Goal: Obtain resource: Download file/media

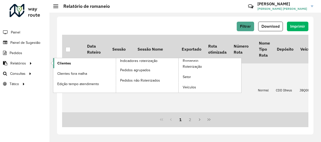
click at [64, 61] on span "Clientes" at bounding box center [64, 63] width 14 height 5
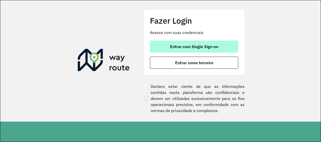
click at [200, 46] on span "Entrar com Single Sign-on" at bounding box center [194, 47] width 48 height 4
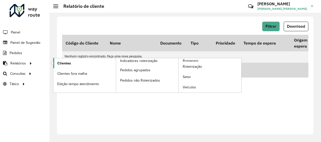
click at [54, 65] on link "Clientes" at bounding box center [84, 63] width 63 height 10
click at [80, 64] on link "Clientes" at bounding box center [84, 63] width 63 height 10
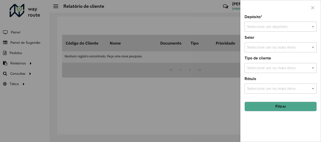
click at [259, 27] on input "text" at bounding box center [275, 27] width 57 height 6
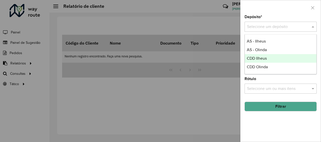
click at [254, 58] on span "CDD Ilheus" at bounding box center [257, 58] width 20 height 4
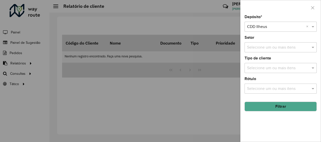
click at [276, 108] on button "Filtrar" at bounding box center [281, 107] width 72 height 10
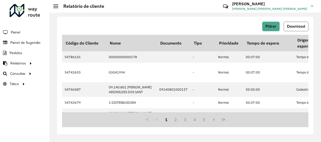
click at [297, 28] on span "Download" at bounding box center [296, 26] width 18 height 4
